Goal: Information Seeking & Learning: Learn about a topic

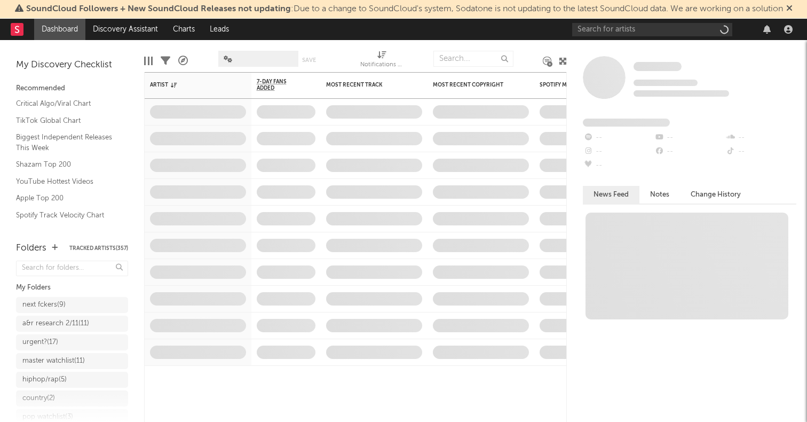
click at [638, 37] on div at bounding box center [684, 29] width 224 height 21
click at [636, 30] on input "text" at bounding box center [652, 29] width 160 height 13
type input "[PERSON_NAME]"
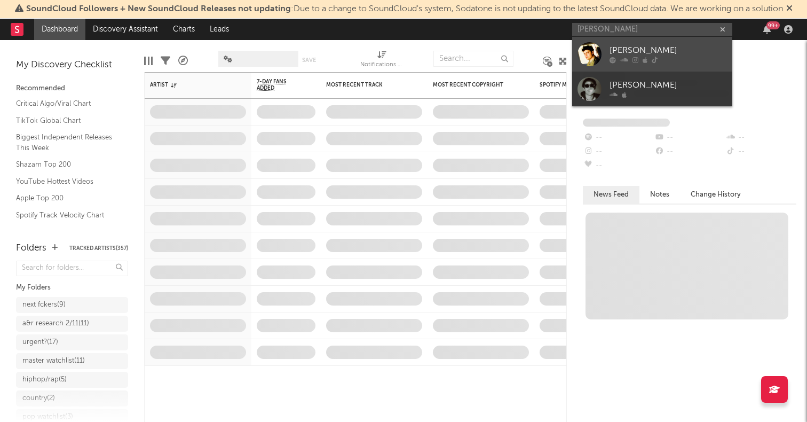
click at [583, 54] on div at bounding box center [590, 54] width 24 height 24
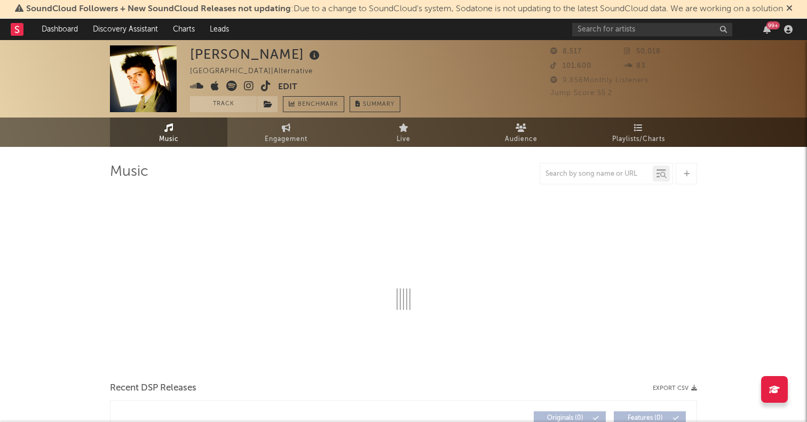
select select "6m"
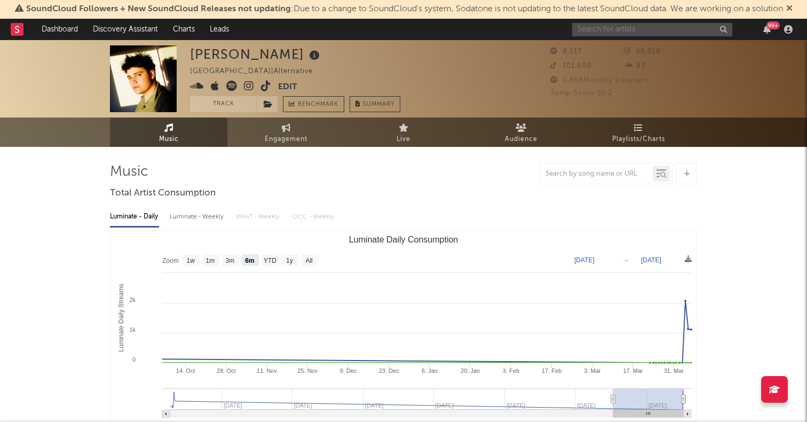
click at [604, 31] on input "text" at bounding box center [652, 29] width 160 height 13
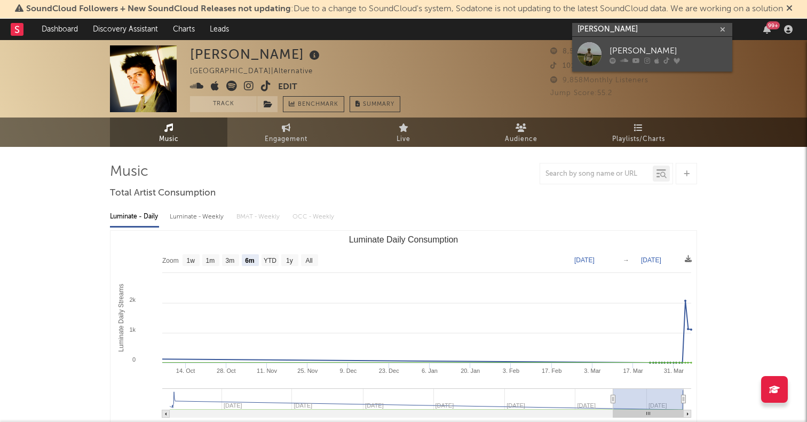
type input "[PERSON_NAME]"
click at [587, 59] on div at bounding box center [590, 54] width 24 height 24
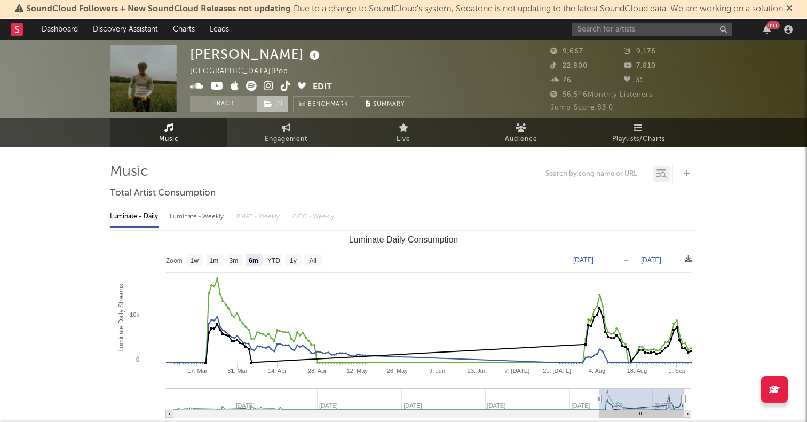
click at [275, 109] on span "( 1 )" at bounding box center [272, 104] width 31 height 16
click at [466, 176] on div at bounding box center [403, 173] width 587 height 21
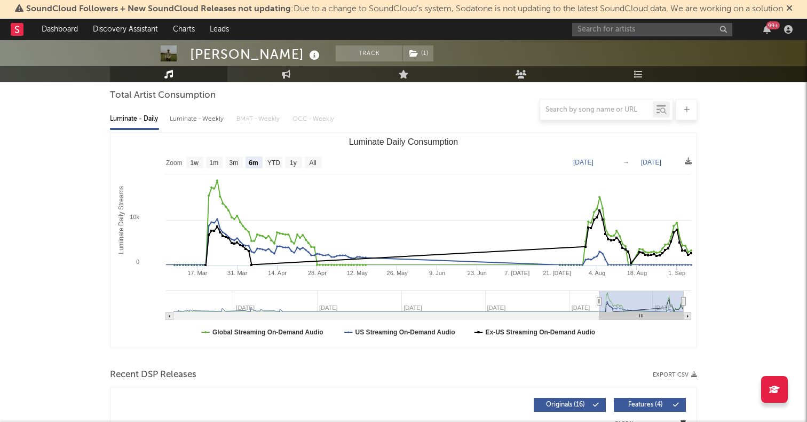
scroll to position [118, 0]
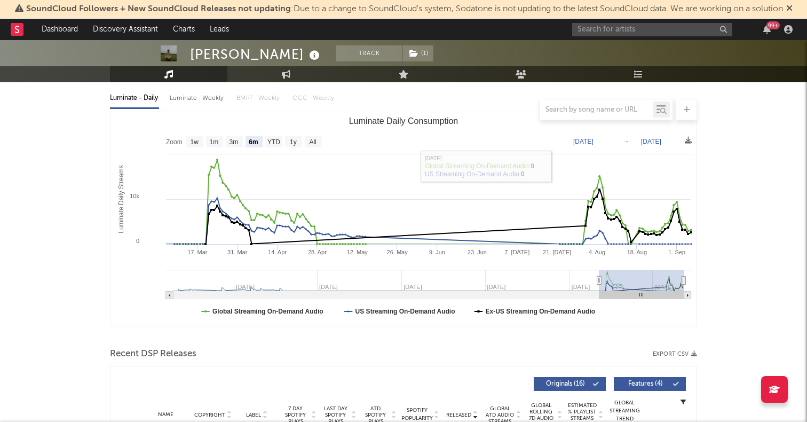
click at [312, 135] on rect "Luminate Daily Consumption" at bounding box center [403, 219] width 586 height 214
click at [312, 139] on text "All" at bounding box center [312, 141] width 7 height 7
select select "All"
type input "[DATE]"
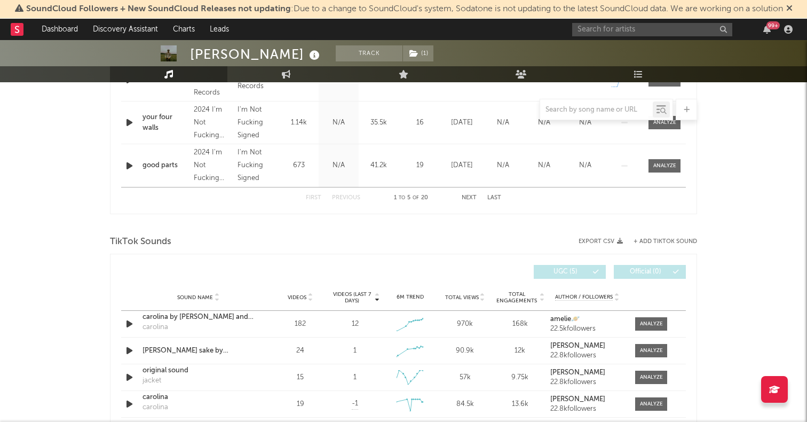
scroll to position [744, 0]
